Goal: Manage account settings

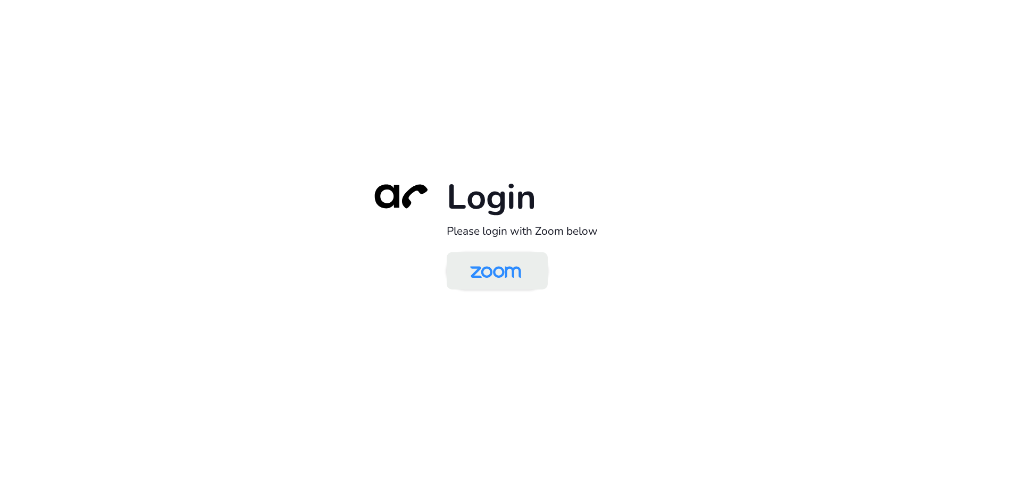
drag, startPoint x: 511, startPoint y: 263, endPoint x: 499, endPoint y: 276, distance: 16.9
click at [511, 263] on img at bounding box center [495, 271] width 73 height 35
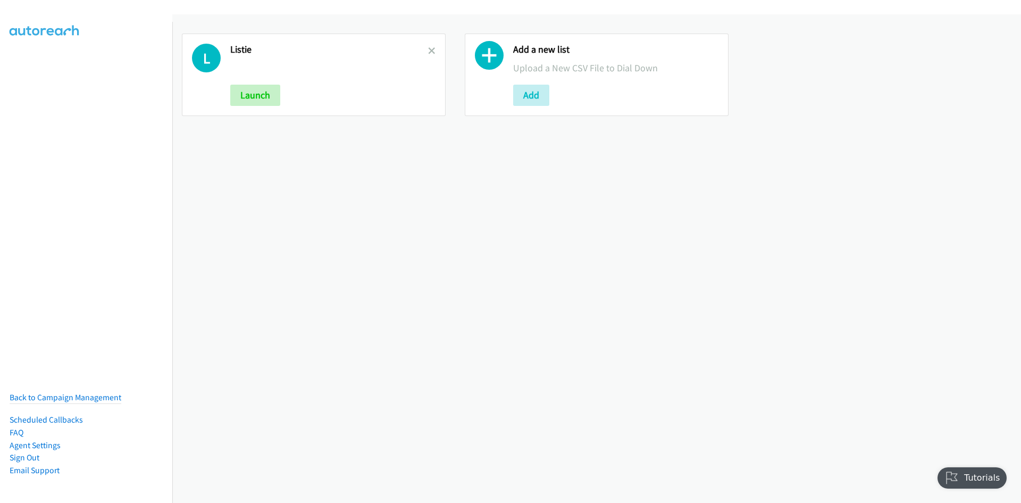
click at [431, 50] on icon at bounding box center [431, 51] width 7 height 7
